Goal: Check status: Check status

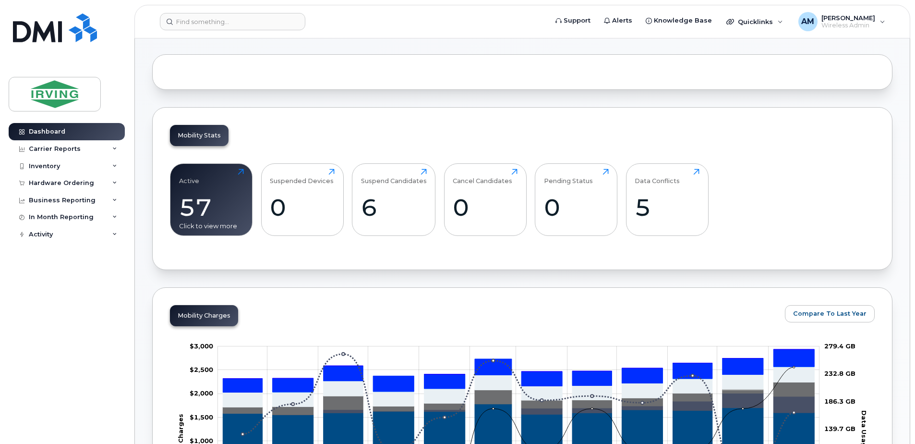
scroll to position [96, 0]
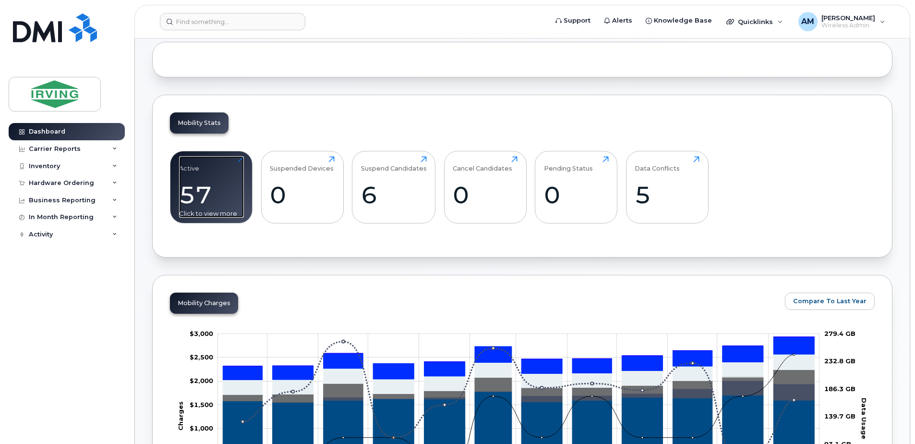
click at [204, 191] on div "57" at bounding box center [211, 195] width 65 height 28
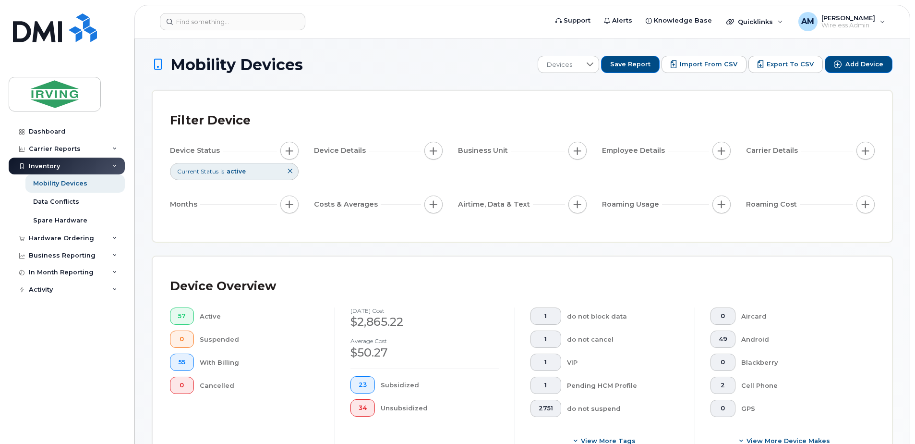
click at [299, 146] on div "Device Status Current Status is active Device Details Business Unit Employee De…" at bounding box center [522, 179] width 705 height 75
click at [291, 171] on icon at bounding box center [290, 171] width 6 height 6
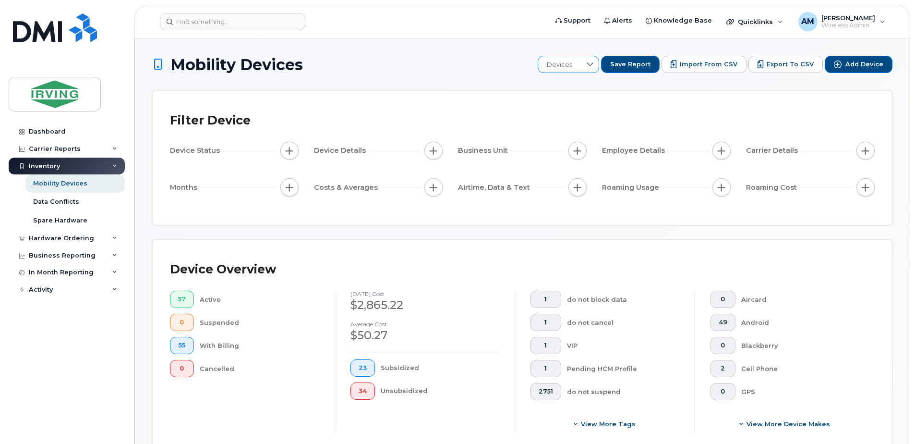
click at [581, 66] on span "Devices" at bounding box center [559, 64] width 43 height 17
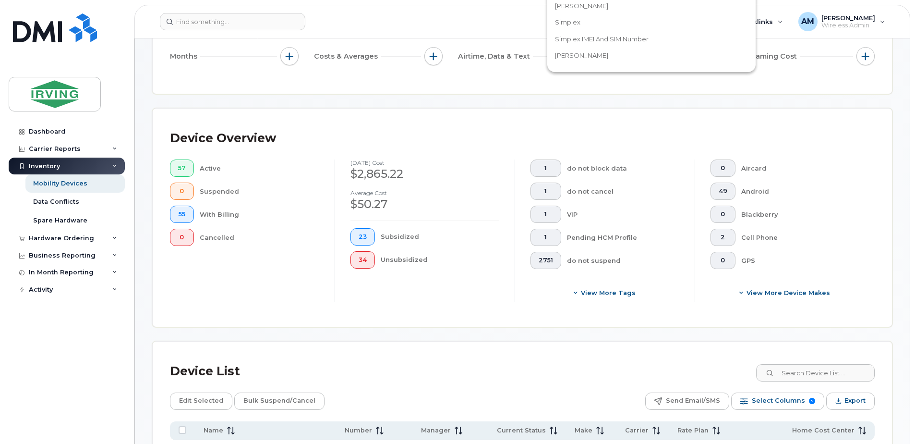
scroll to position [144, 0]
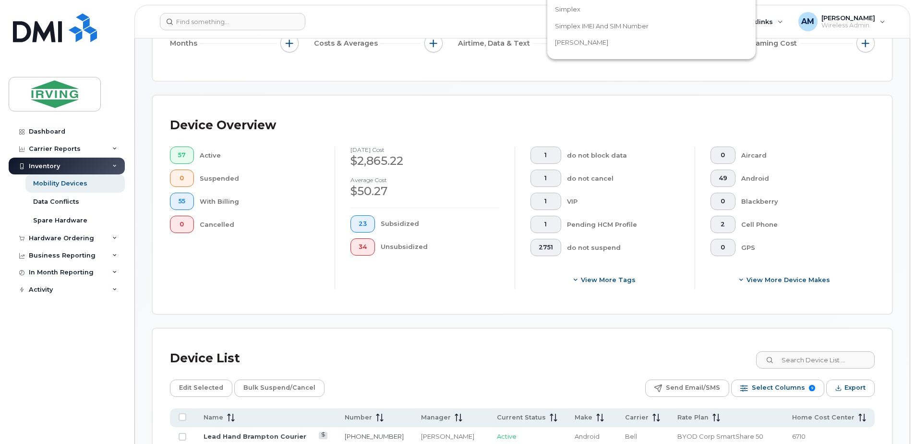
click at [516, 98] on div "Device Overview 57 Active 0 Suspended 55 With Billing 0 Cancelled August 2025 c…" at bounding box center [523, 205] width 740 height 218
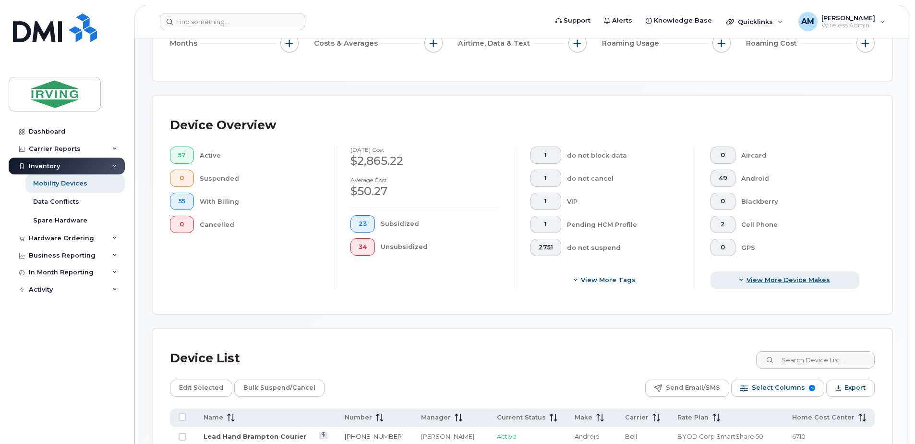
click at [807, 280] on span "View More Device Makes" at bounding box center [789, 279] width 84 height 9
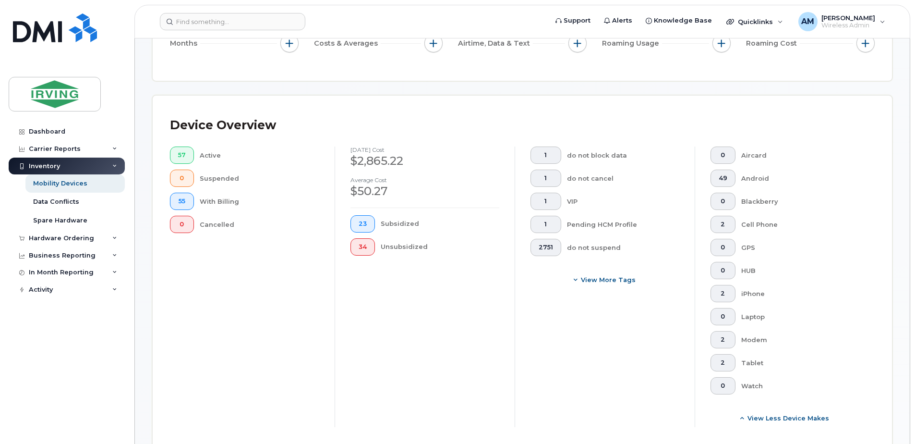
click at [744, 174] on div "Android" at bounding box center [801, 178] width 119 height 17
click at [729, 181] on button "49" at bounding box center [723, 178] width 25 height 17
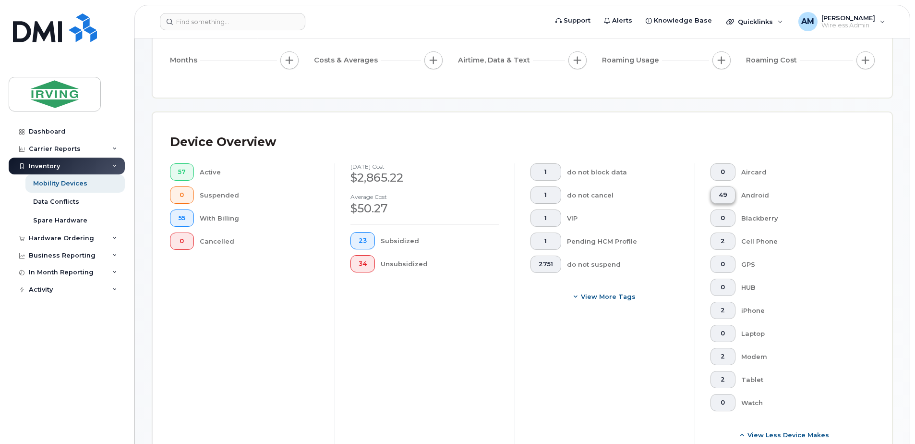
click at [729, 191] on button "49" at bounding box center [723, 194] width 25 height 17
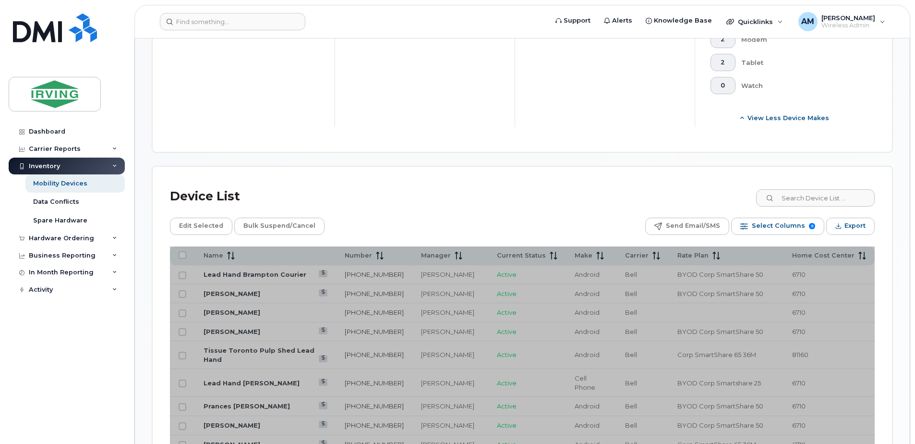
scroll to position [528, 0]
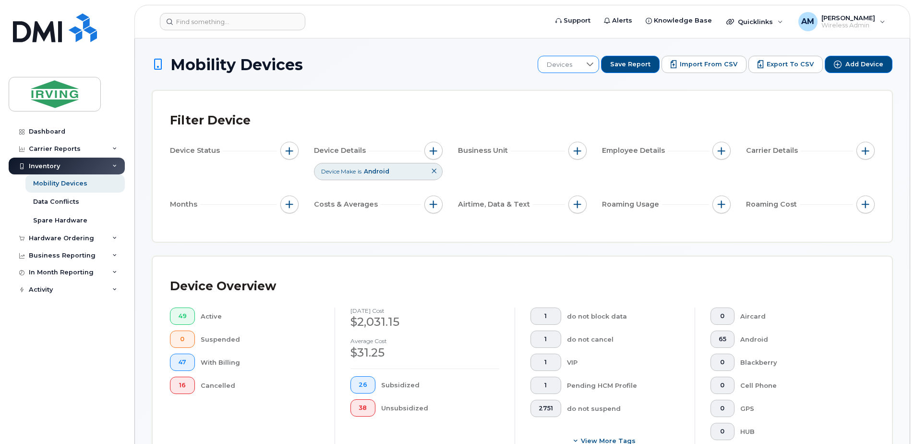
click at [594, 65] on icon at bounding box center [590, 64] width 7 height 4
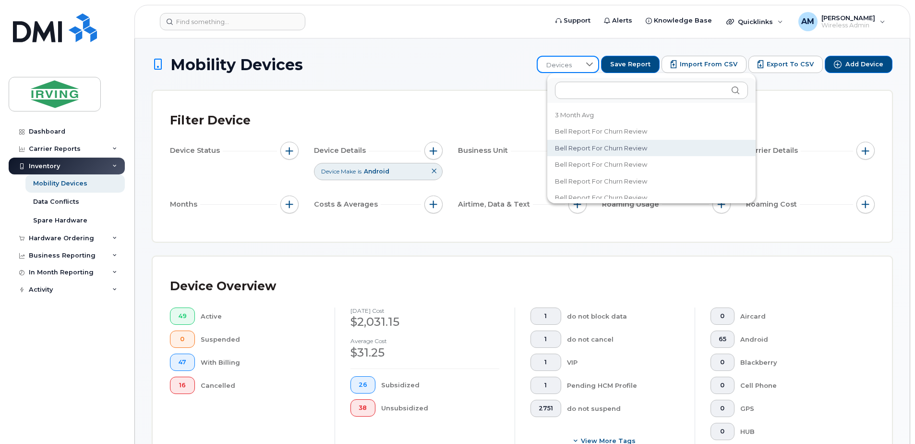
click at [492, 71] on h1 "Mobility Devices" at bounding box center [342, 64] width 380 height 17
